Goal: Navigation & Orientation: Find specific page/section

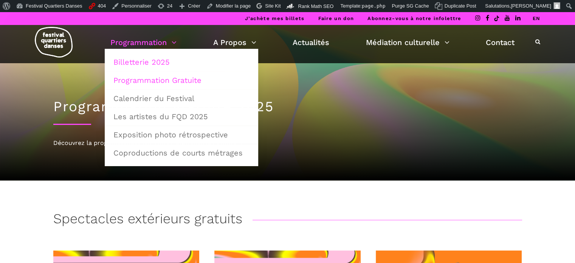
click at [138, 59] on link "Billetterie 2025" at bounding box center [181, 61] width 145 height 17
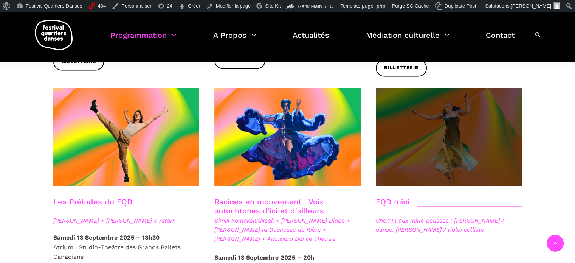
scroll to position [1059, 0]
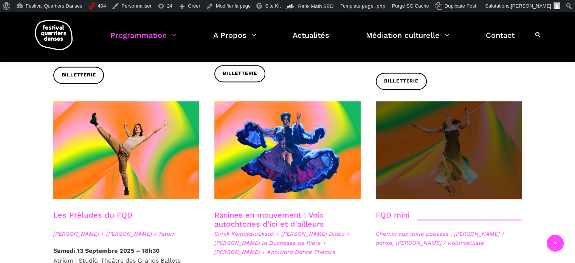
click at [458, 120] on span at bounding box center [449, 150] width 146 height 98
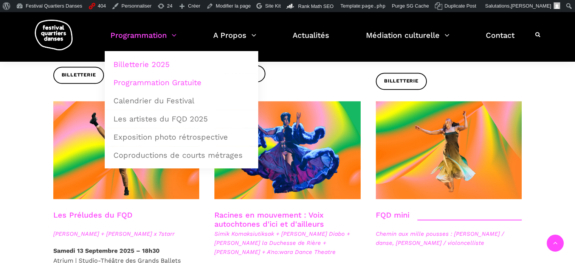
click at [152, 82] on link "Programmation Gratuite" at bounding box center [181, 82] width 145 height 17
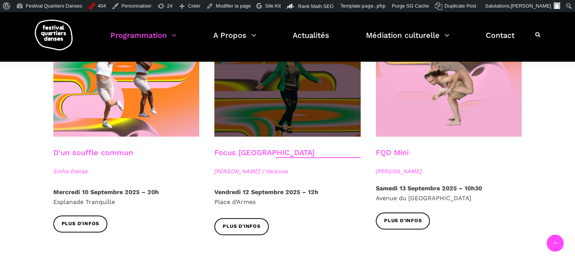
scroll to position [832, 0]
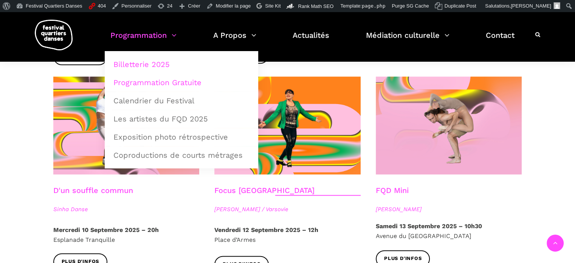
click at [144, 62] on link "Billetterie 2025" at bounding box center [181, 64] width 145 height 17
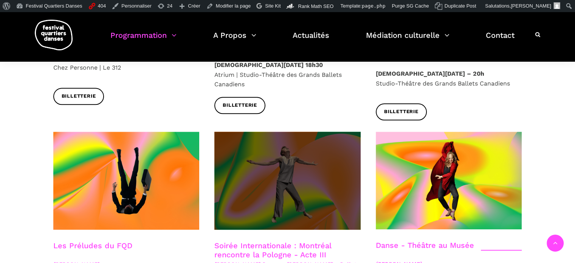
scroll to position [832, 0]
